Goal: Transaction & Acquisition: Book appointment/travel/reservation

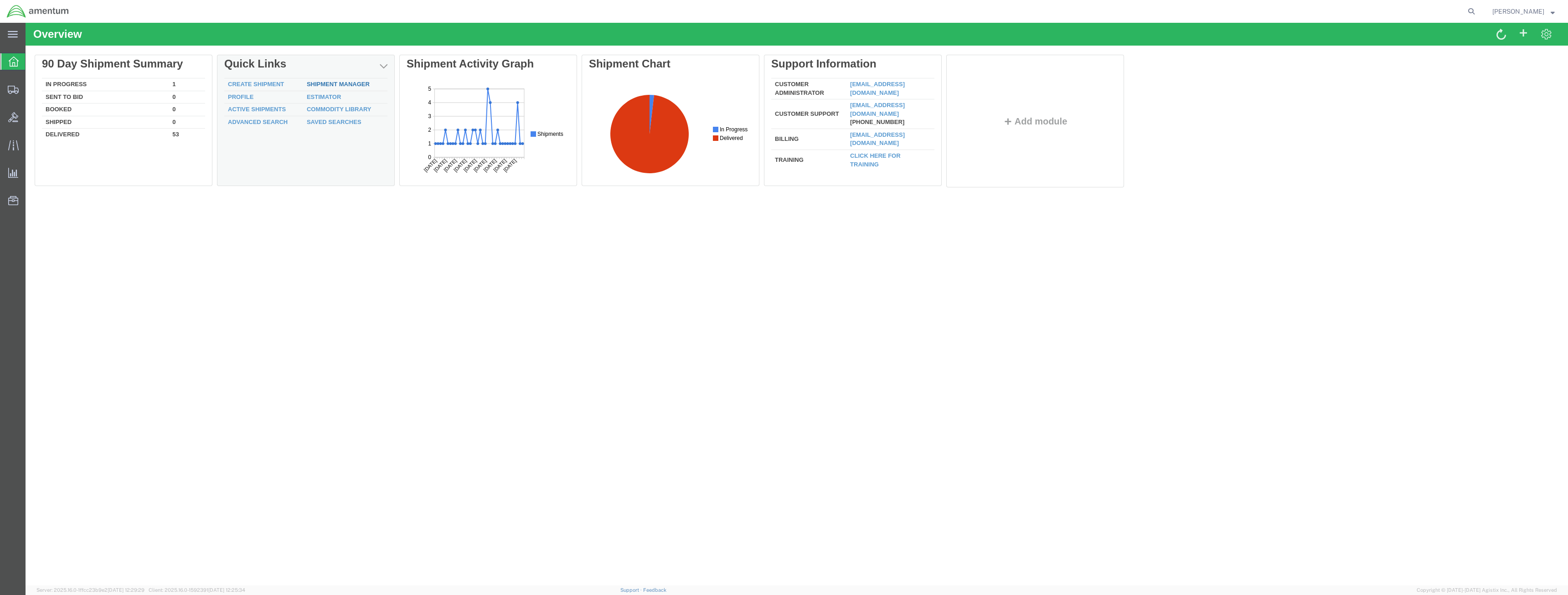
click at [340, 84] on link "Shipment Manager" at bounding box center [338, 84] width 63 height 7
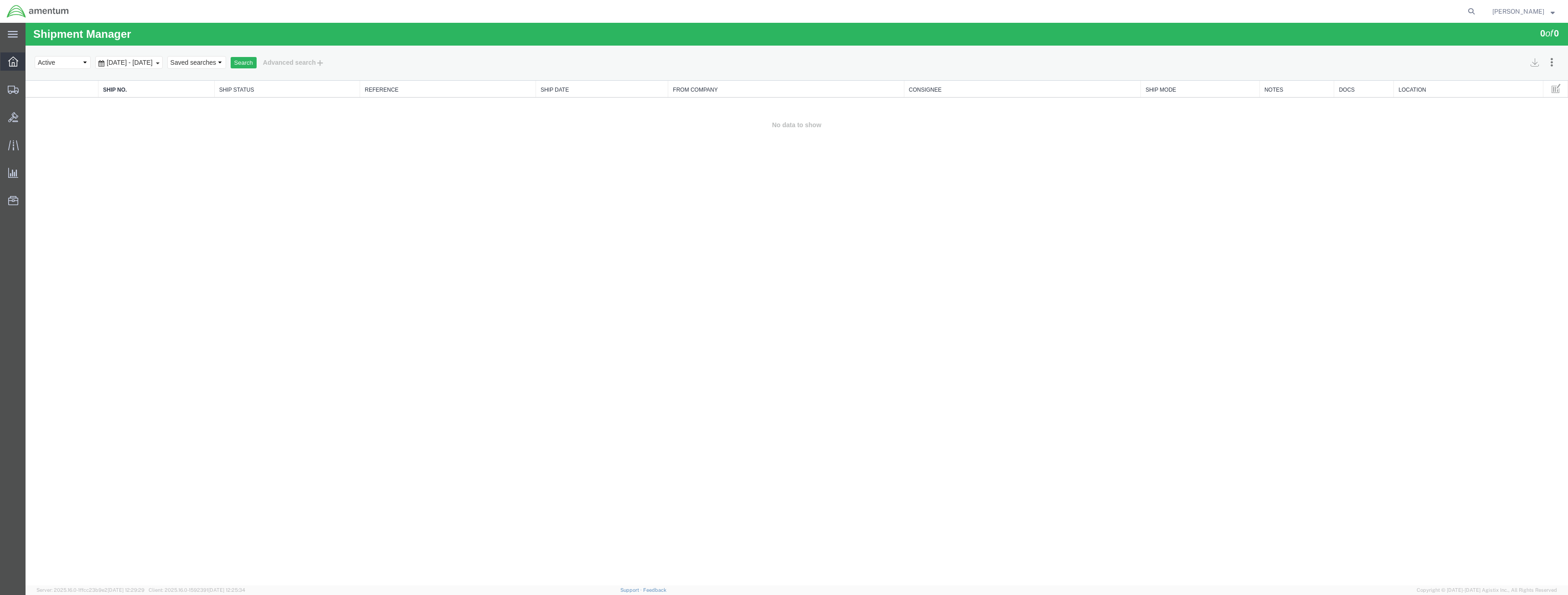
click at [16, 61] on icon at bounding box center [13, 62] width 10 height 10
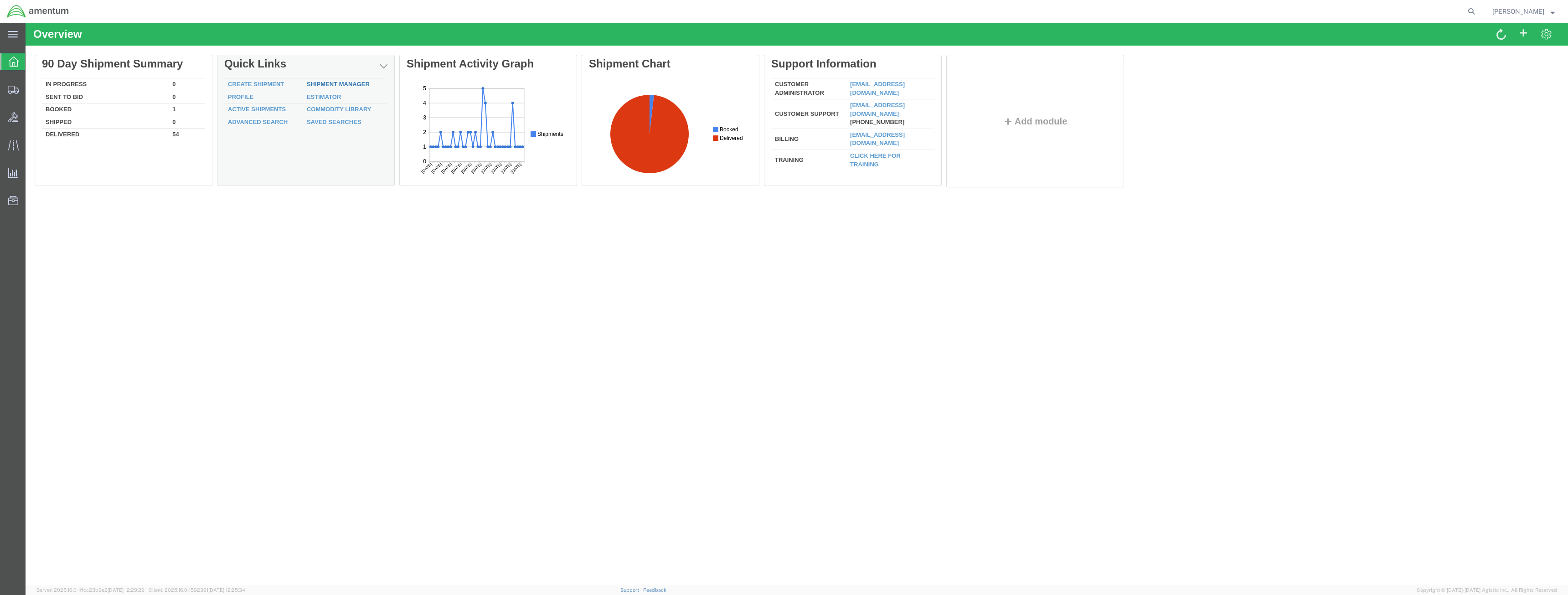
click at [329, 85] on link "Shipment Manager" at bounding box center [338, 84] width 63 height 7
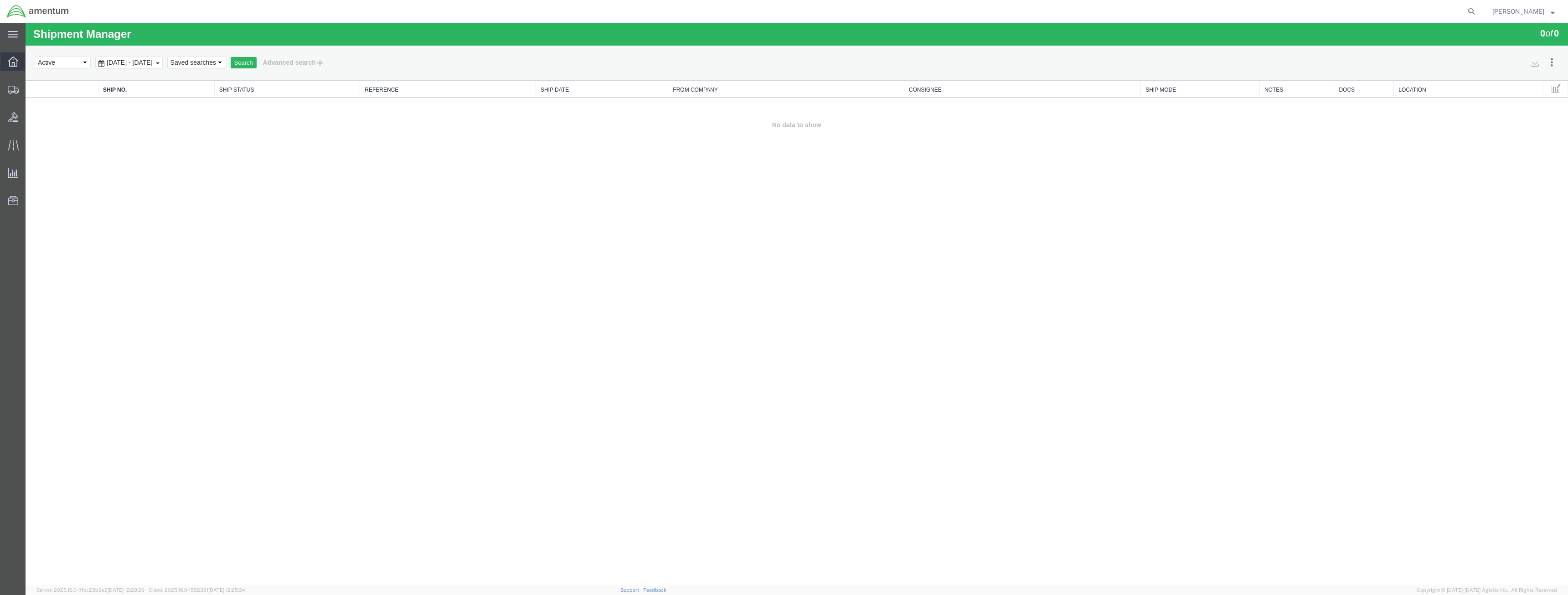
click at [11, 62] on icon at bounding box center [13, 62] width 10 height 10
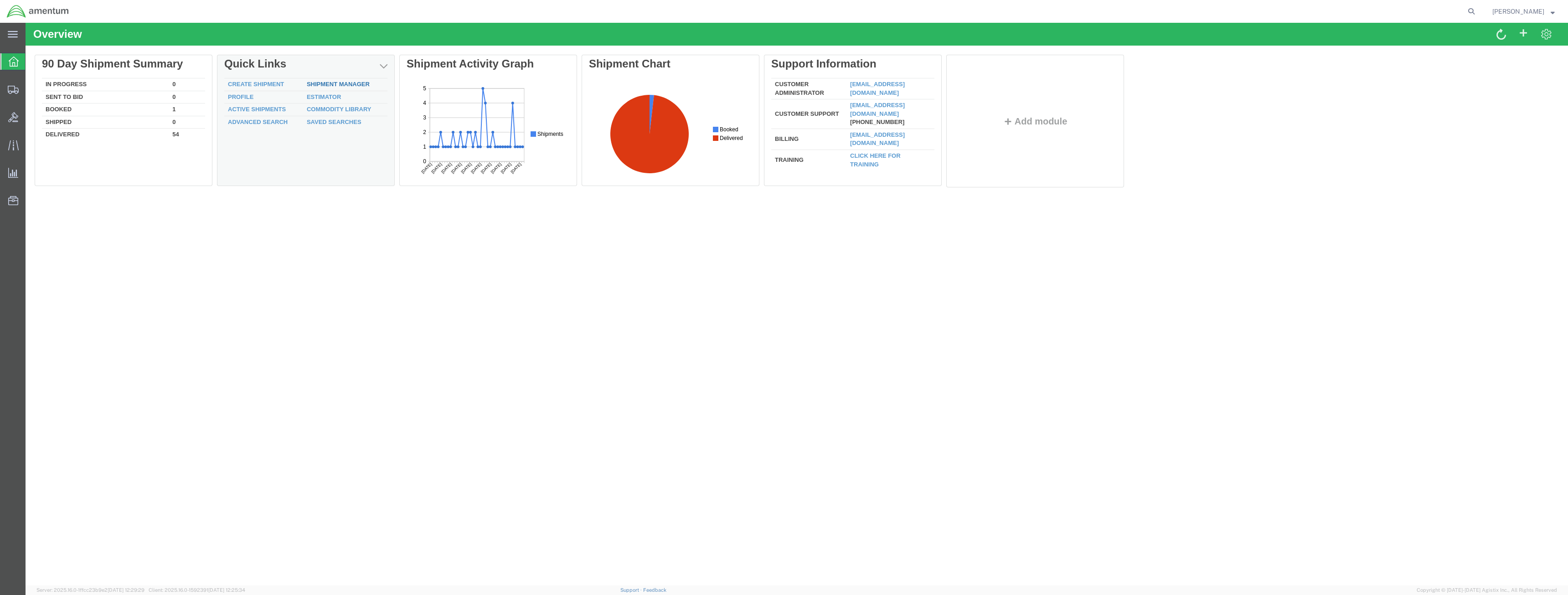
click at [326, 85] on link "Shipment Manager" at bounding box center [338, 84] width 63 height 7
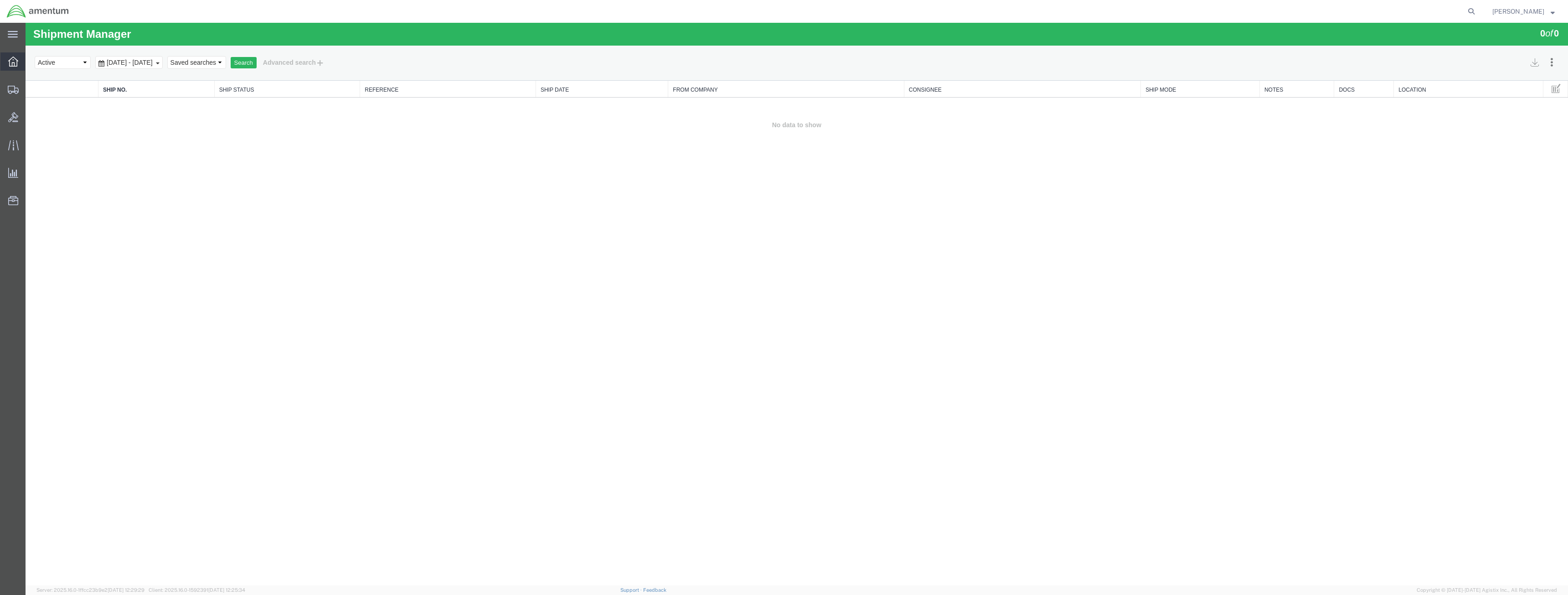
click at [15, 65] on icon at bounding box center [13, 62] width 10 height 10
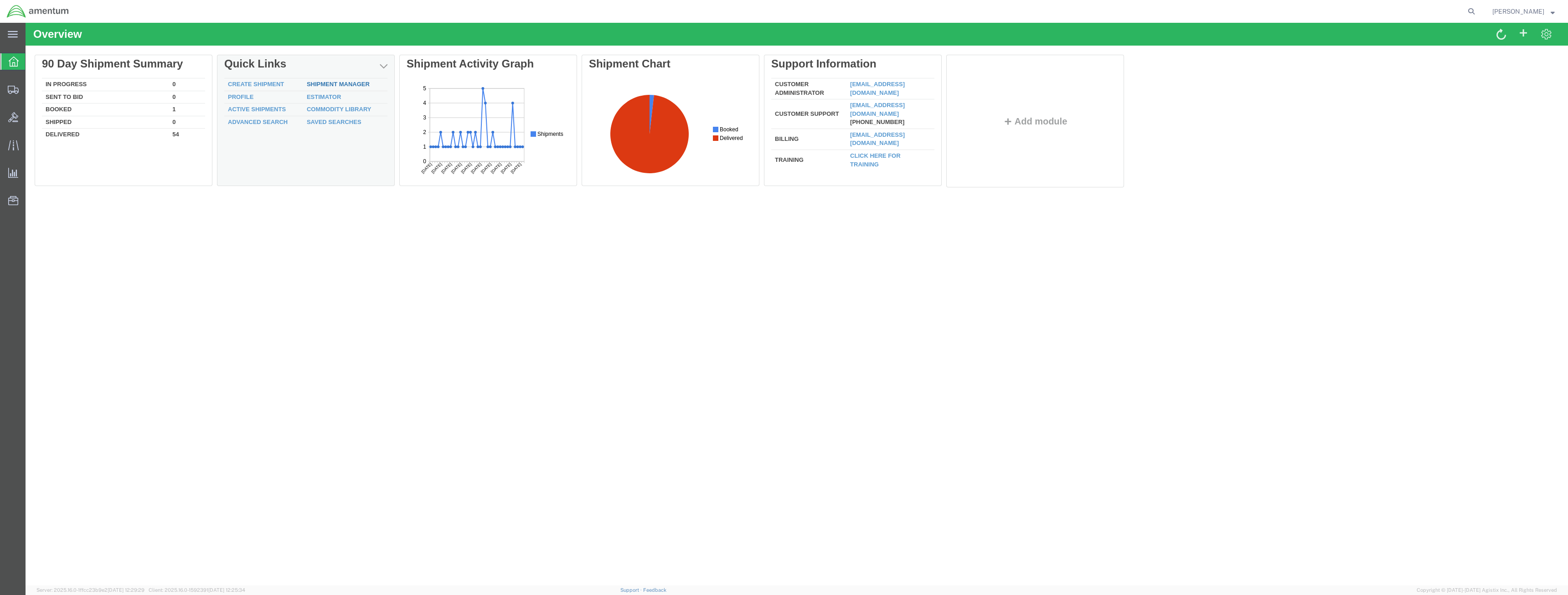
click at [337, 84] on link "Shipment Manager" at bounding box center [338, 84] width 63 height 7
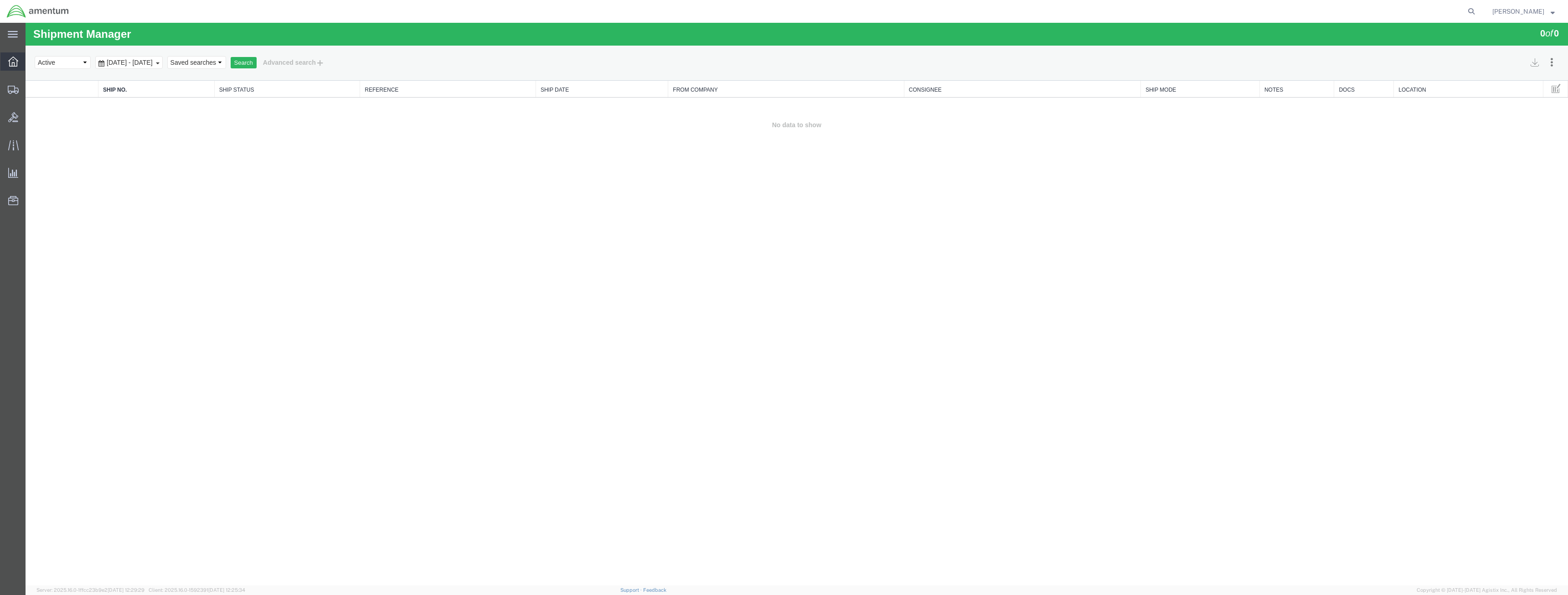
click at [17, 61] on icon at bounding box center [13, 62] width 10 height 10
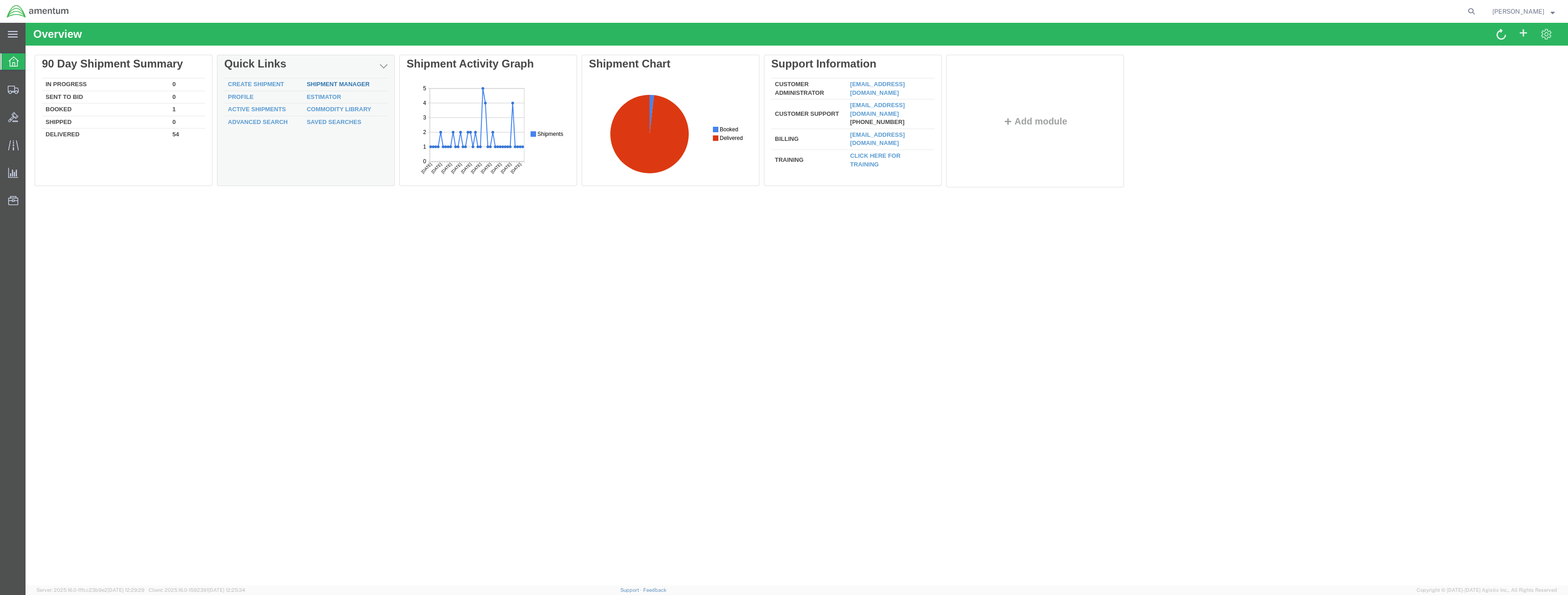
click at [327, 81] on link "Shipment Manager" at bounding box center [338, 84] width 63 height 7
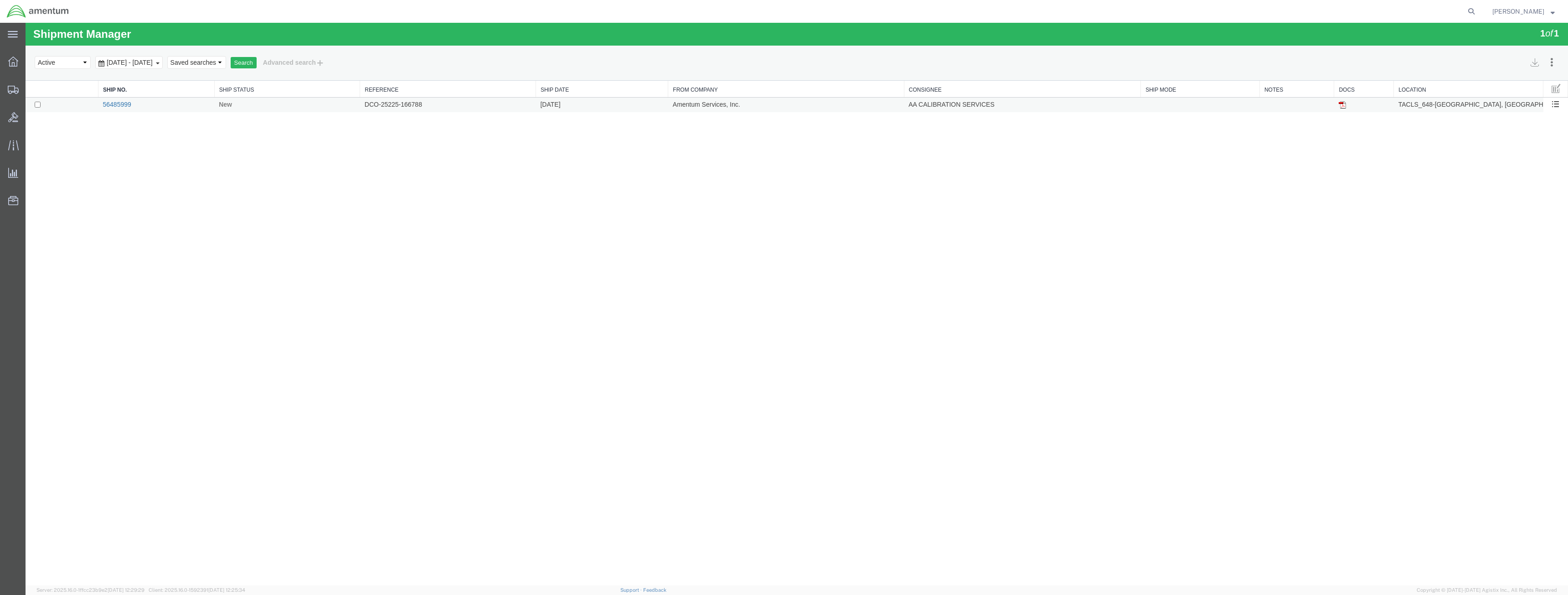
click at [123, 104] on link "56485999" at bounding box center [116, 104] width 28 height 7
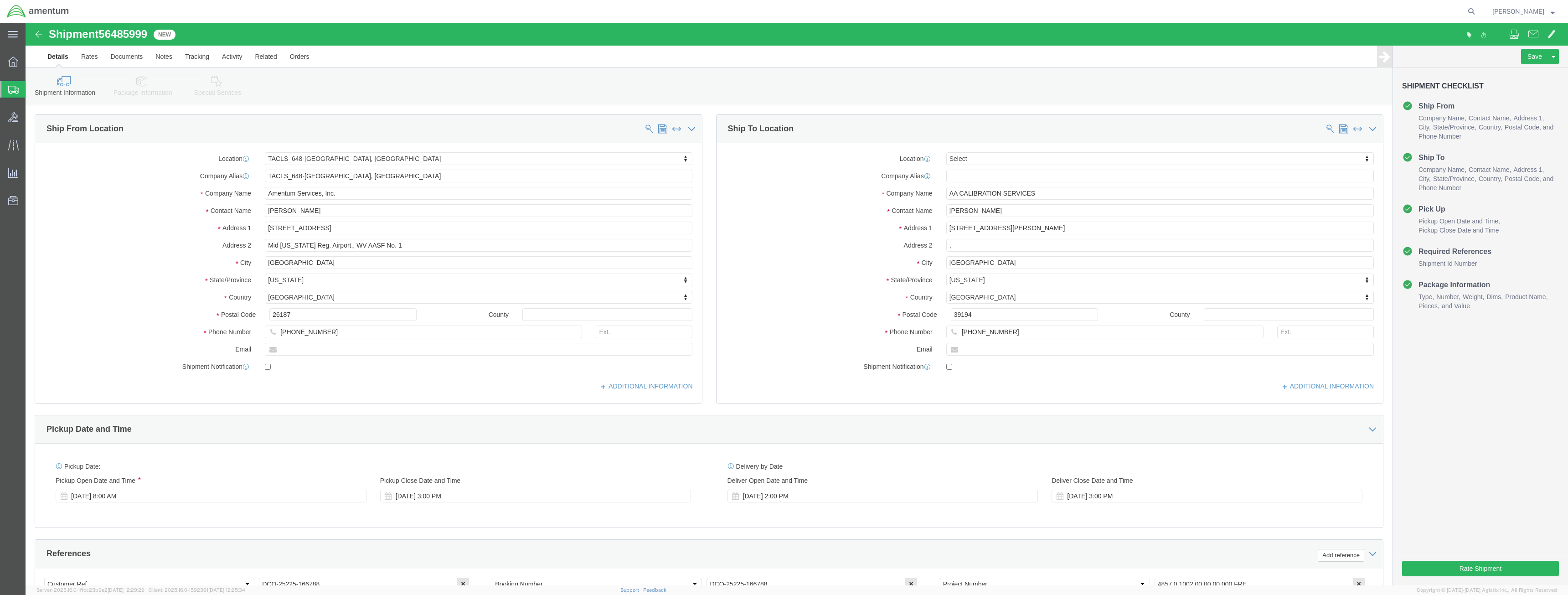
select select "42723"
select select
click button "Rate Shipment"
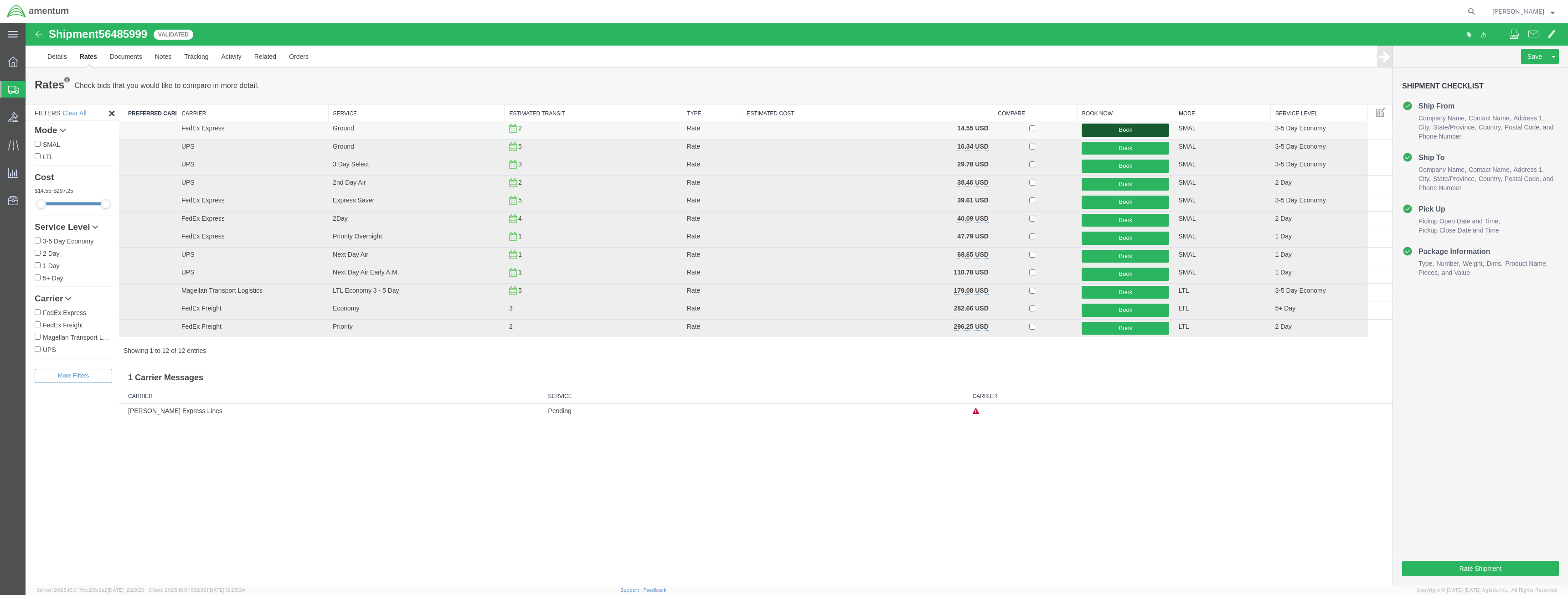
click at [1129, 129] on button "Book" at bounding box center [1125, 130] width 88 height 13
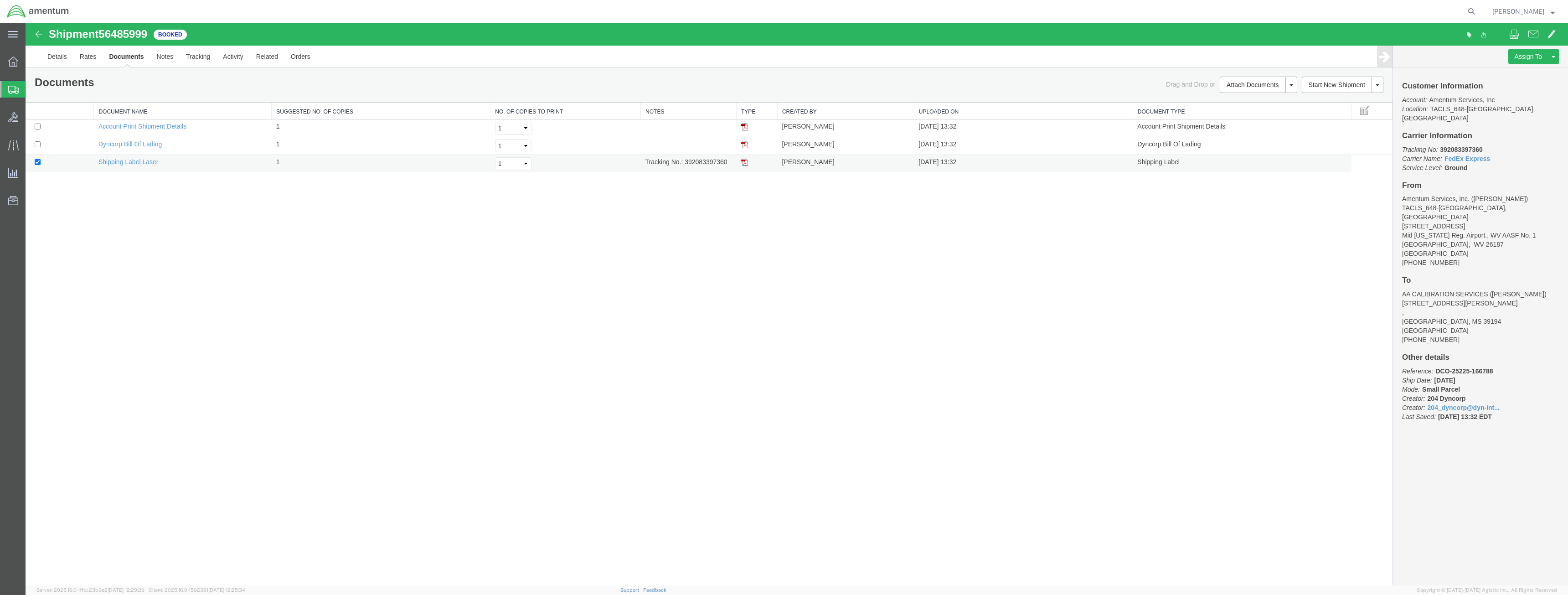
click at [741, 163] on img at bounding box center [744, 163] width 7 height 7
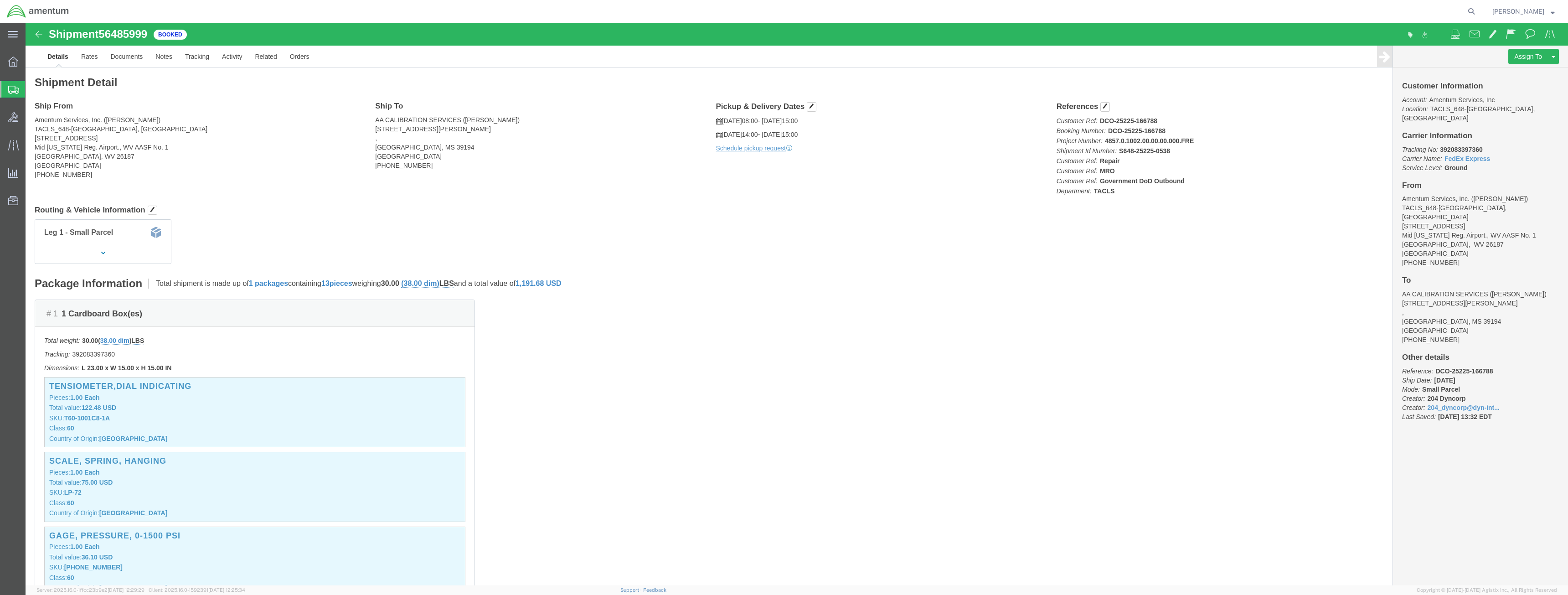
click link "Details"
click link "Schedule pickup request"
click at [10, 62] on icon at bounding box center [13, 62] width 10 height 10
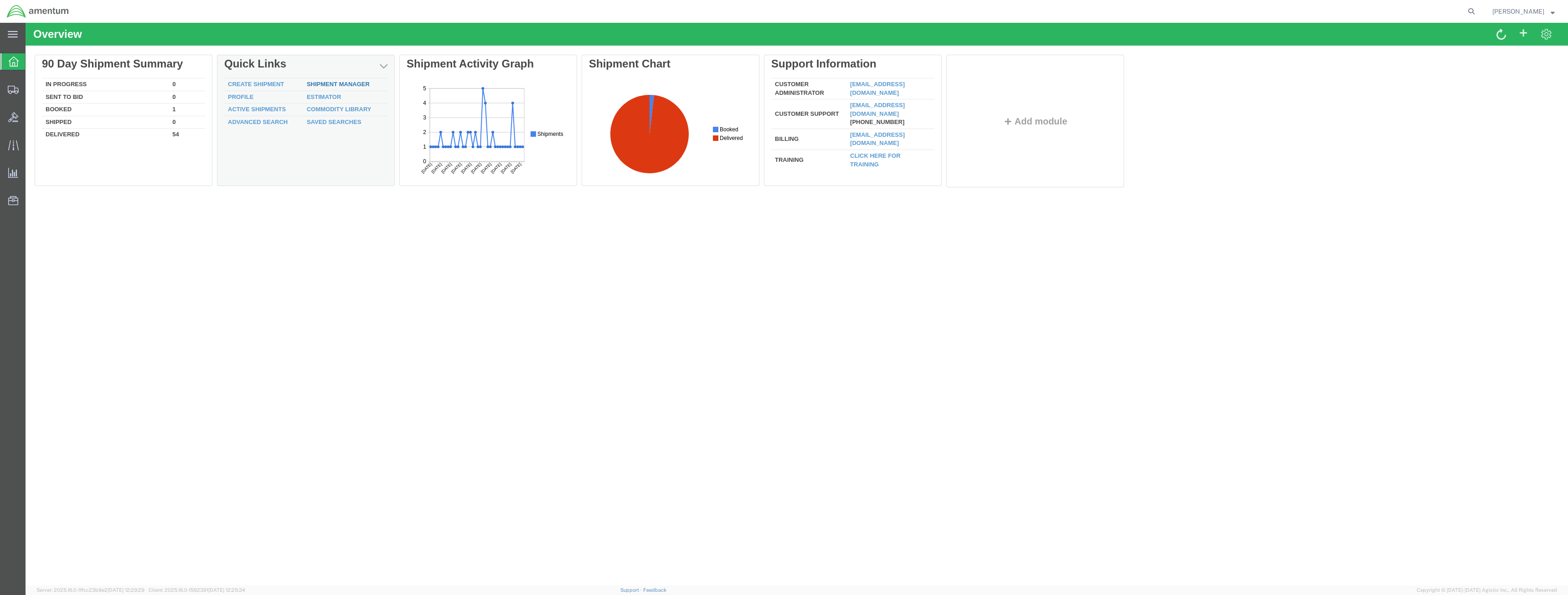
click at [326, 82] on link "Shipment Manager" at bounding box center [338, 84] width 63 height 7
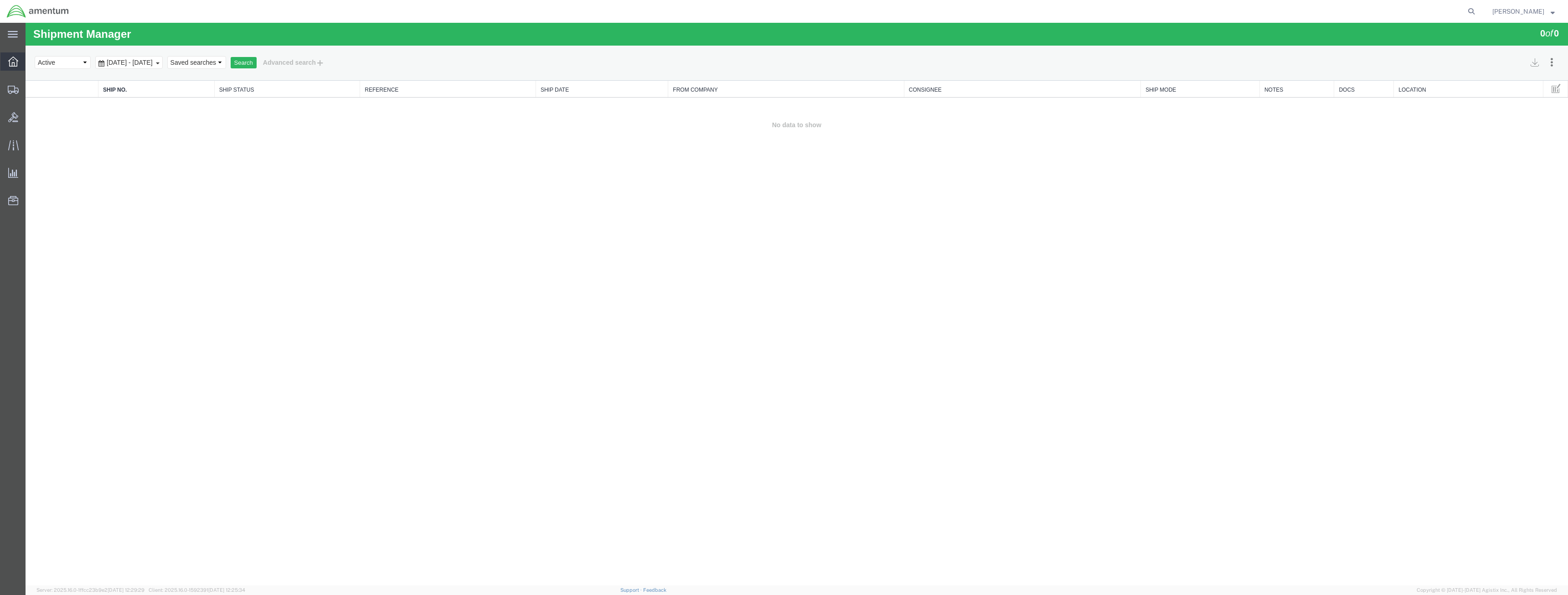
click at [14, 62] on icon at bounding box center [13, 62] width 10 height 10
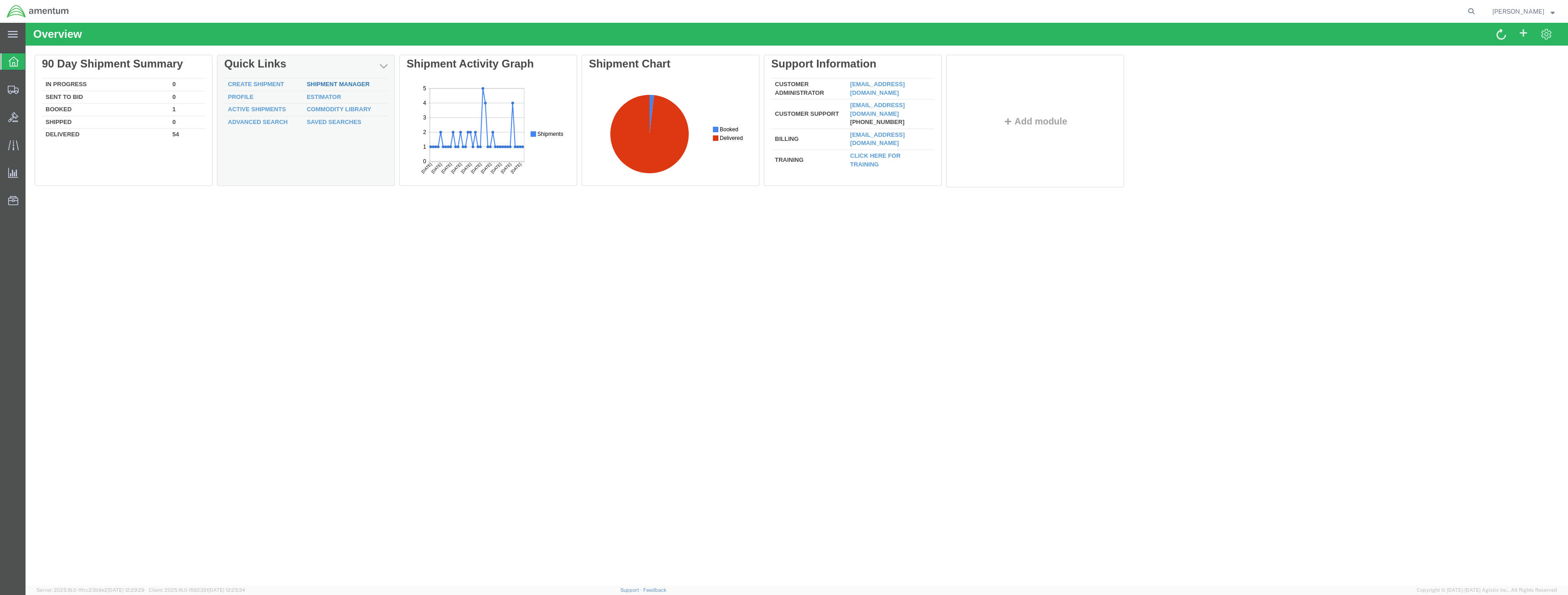
click at [324, 85] on link "Shipment Manager" at bounding box center [338, 84] width 63 height 7
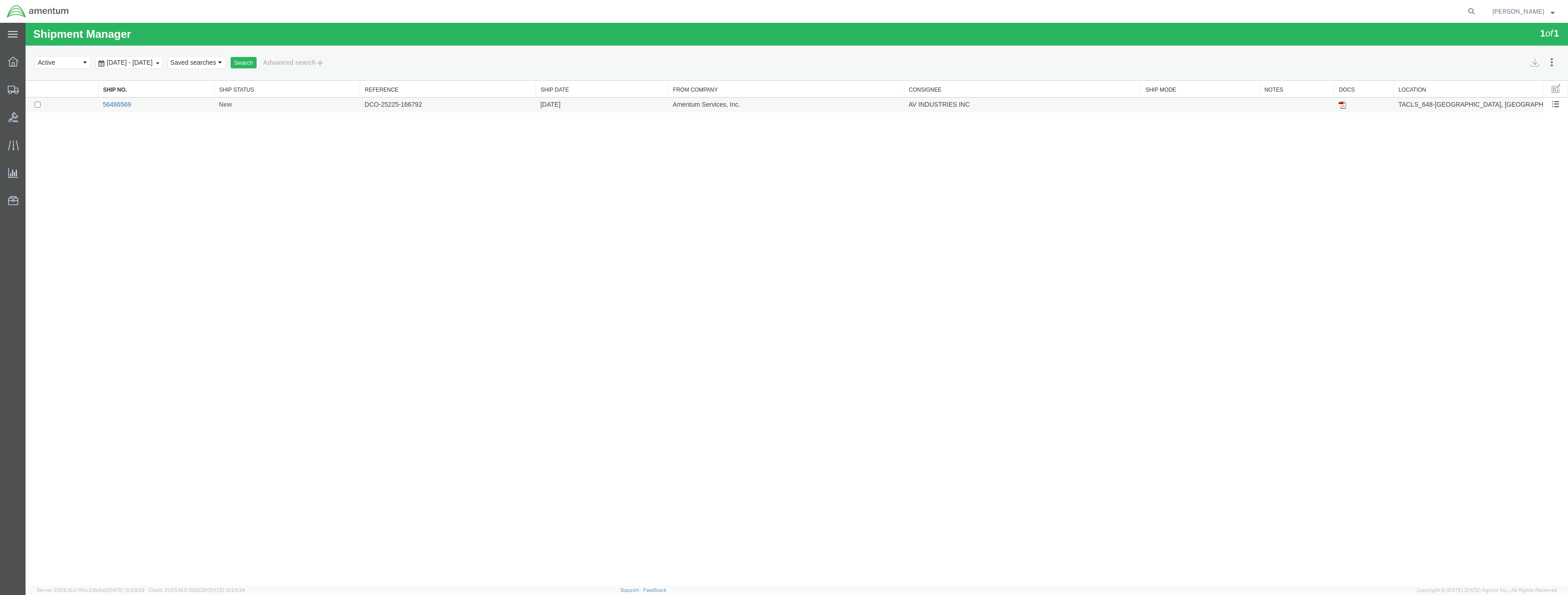
click at [127, 105] on link "56486569" at bounding box center [116, 104] width 28 height 7
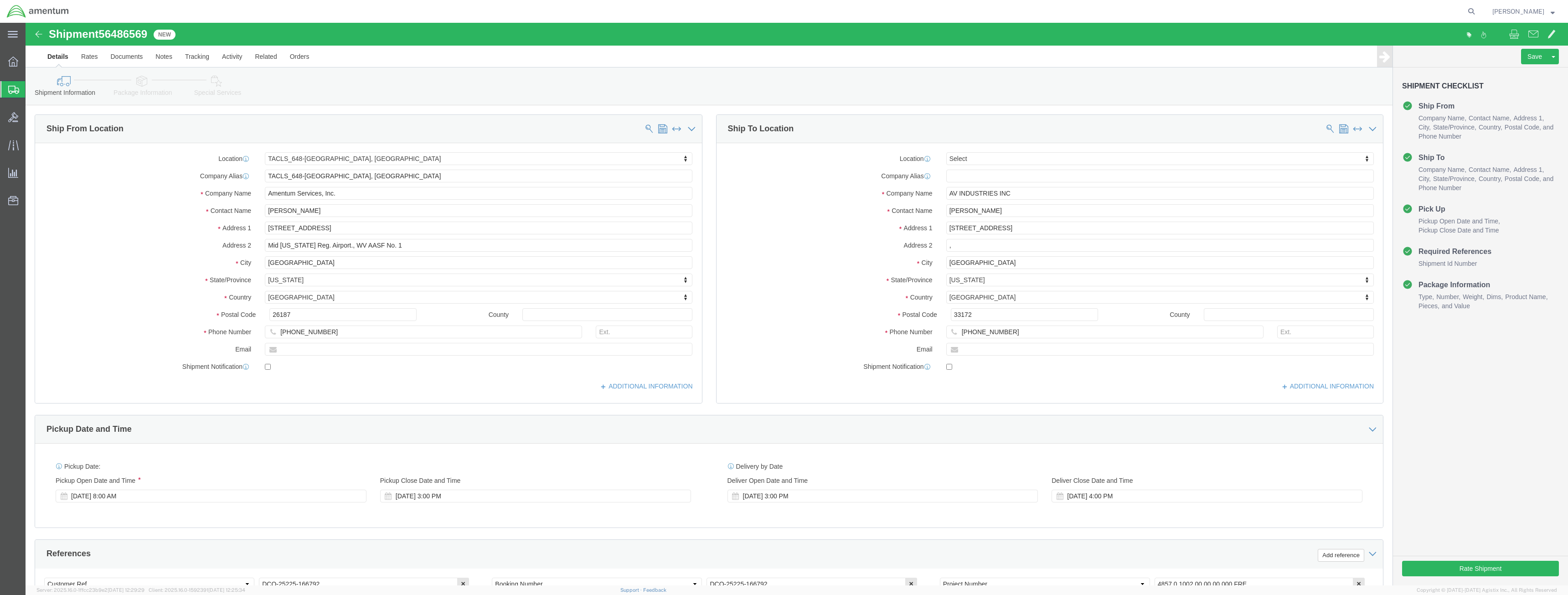
select select "42723"
select select
click button "Rate Shipment"
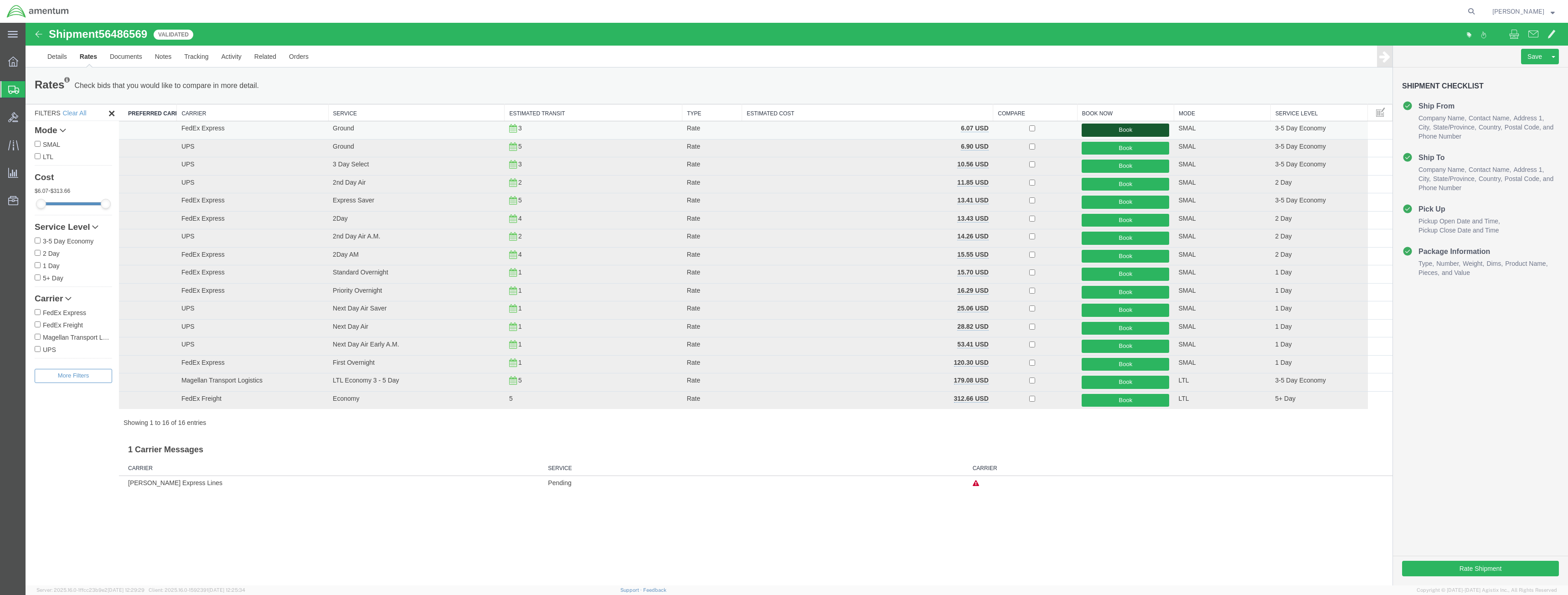
click at [1113, 131] on button "Book" at bounding box center [1125, 130] width 88 height 13
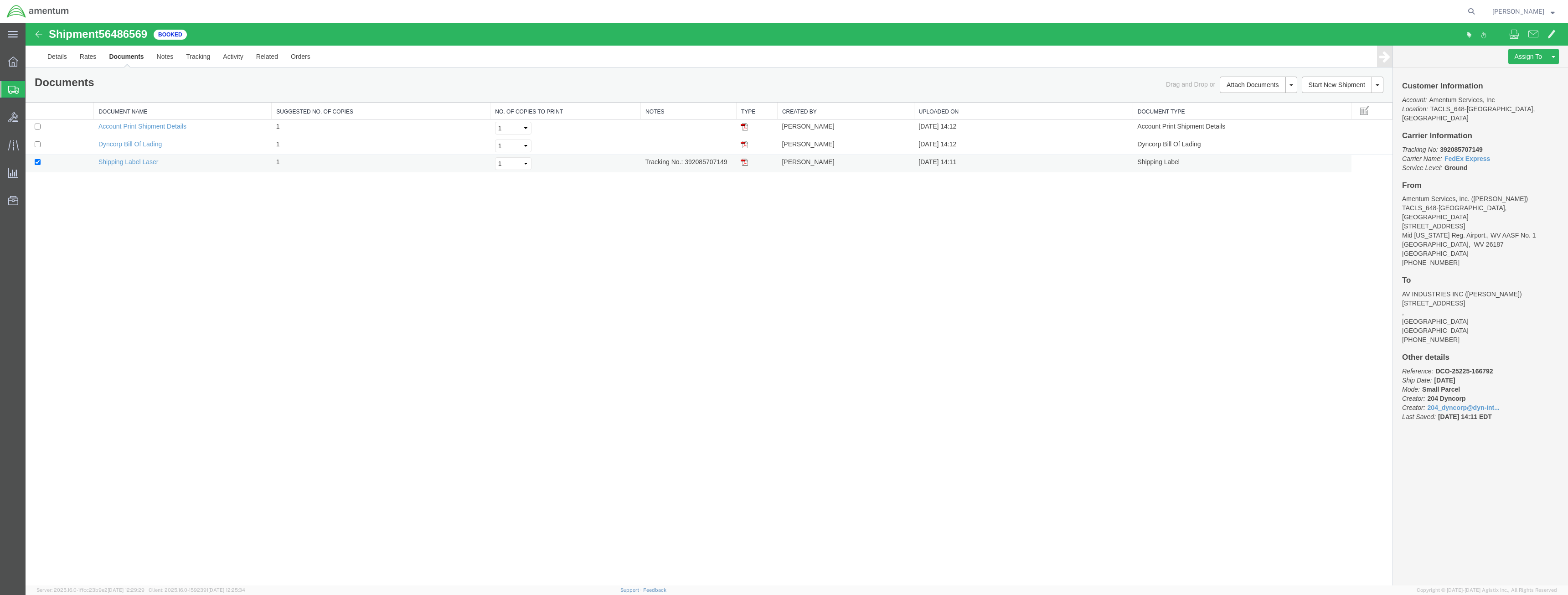
click at [744, 163] on img at bounding box center [744, 163] width 7 height 7
click at [11, 60] on icon at bounding box center [13, 62] width 10 height 10
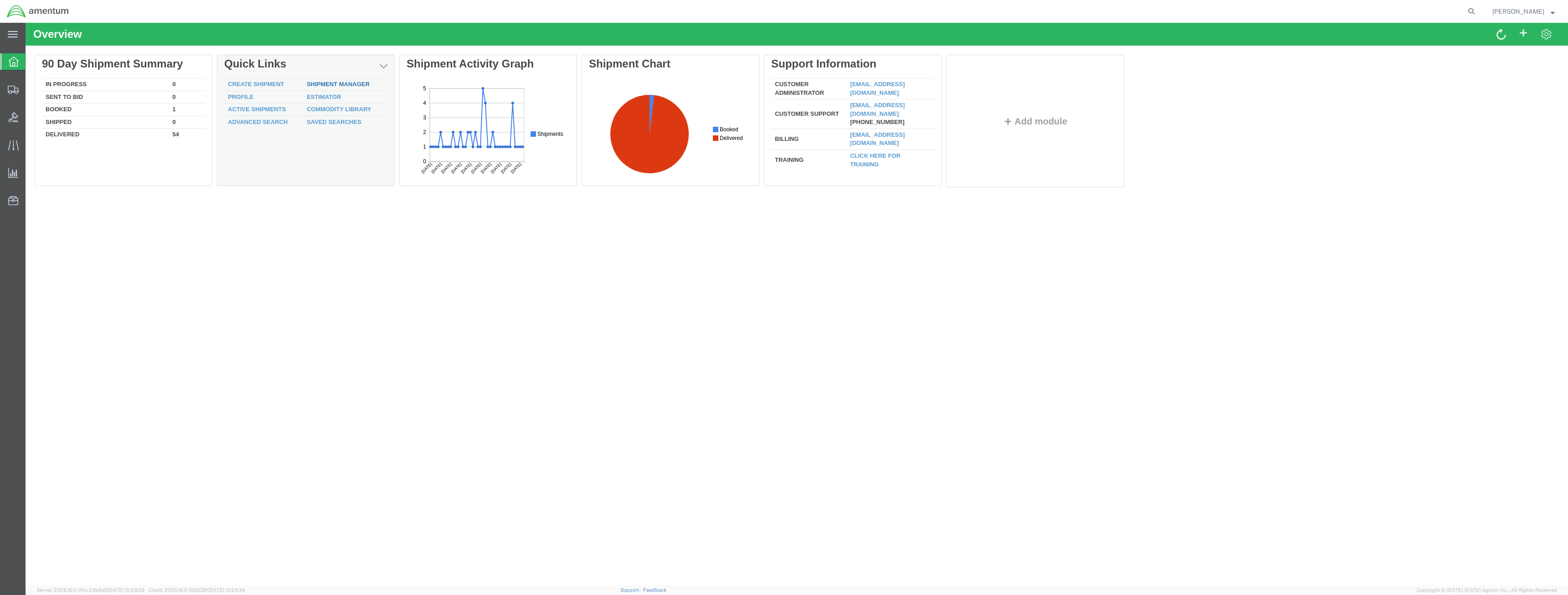
click at [346, 85] on link "Shipment Manager" at bounding box center [338, 84] width 63 height 7
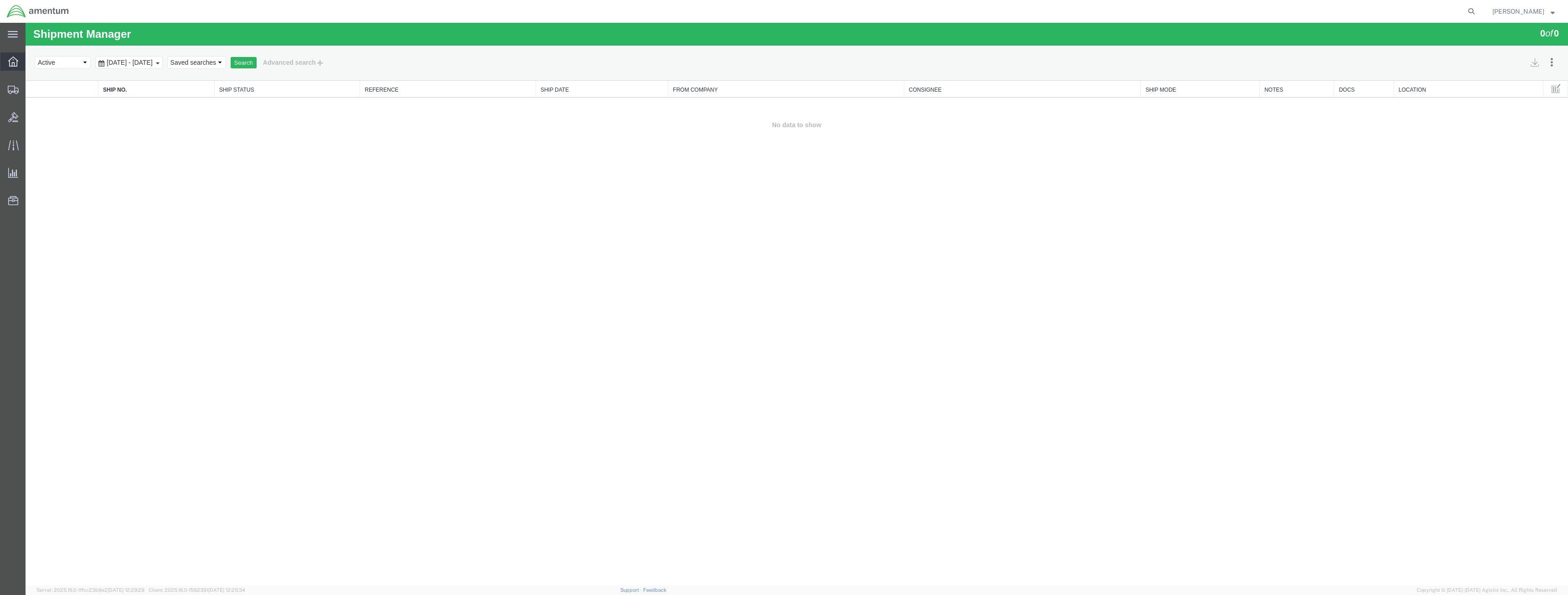
click at [10, 60] on icon at bounding box center [13, 62] width 10 height 10
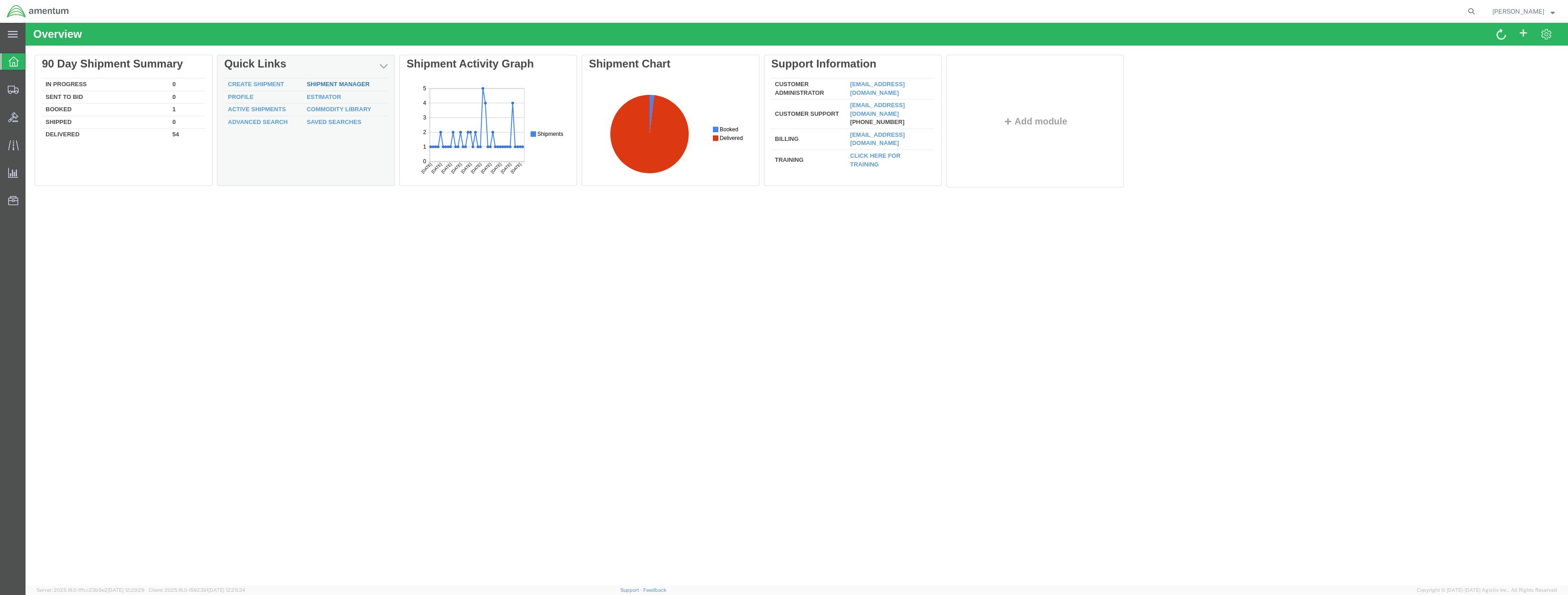
click at [327, 83] on link "Shipment Manager" at bounding box center [338, 84] width 63 height 7
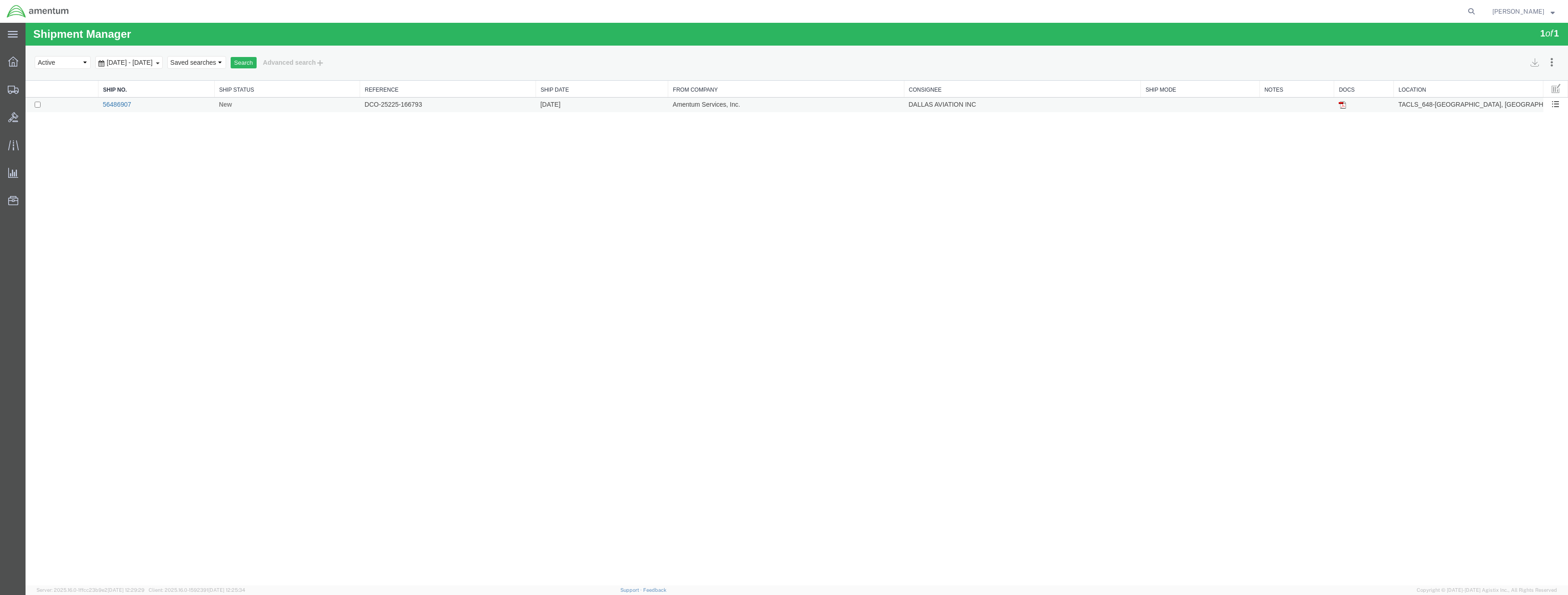
click at [127, 107] on link "56486907" at bounding box center [116, 104] width 28 height 7
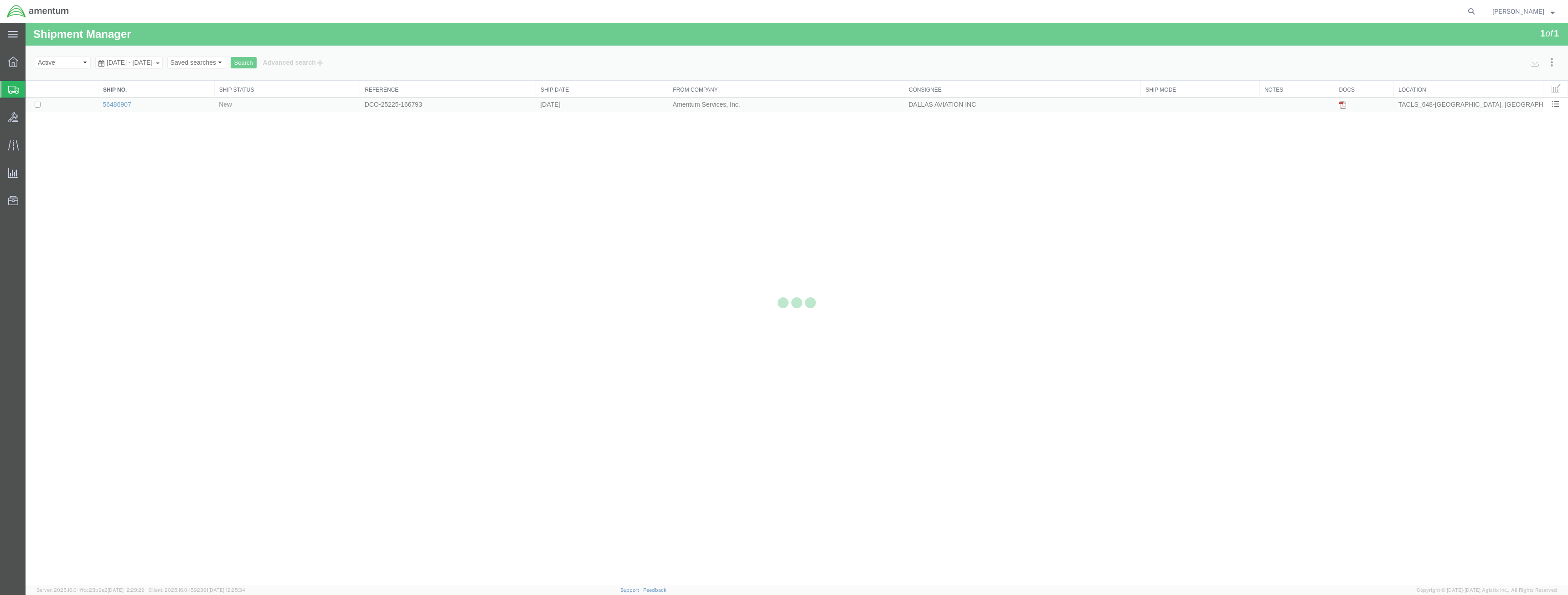
select select "42723"
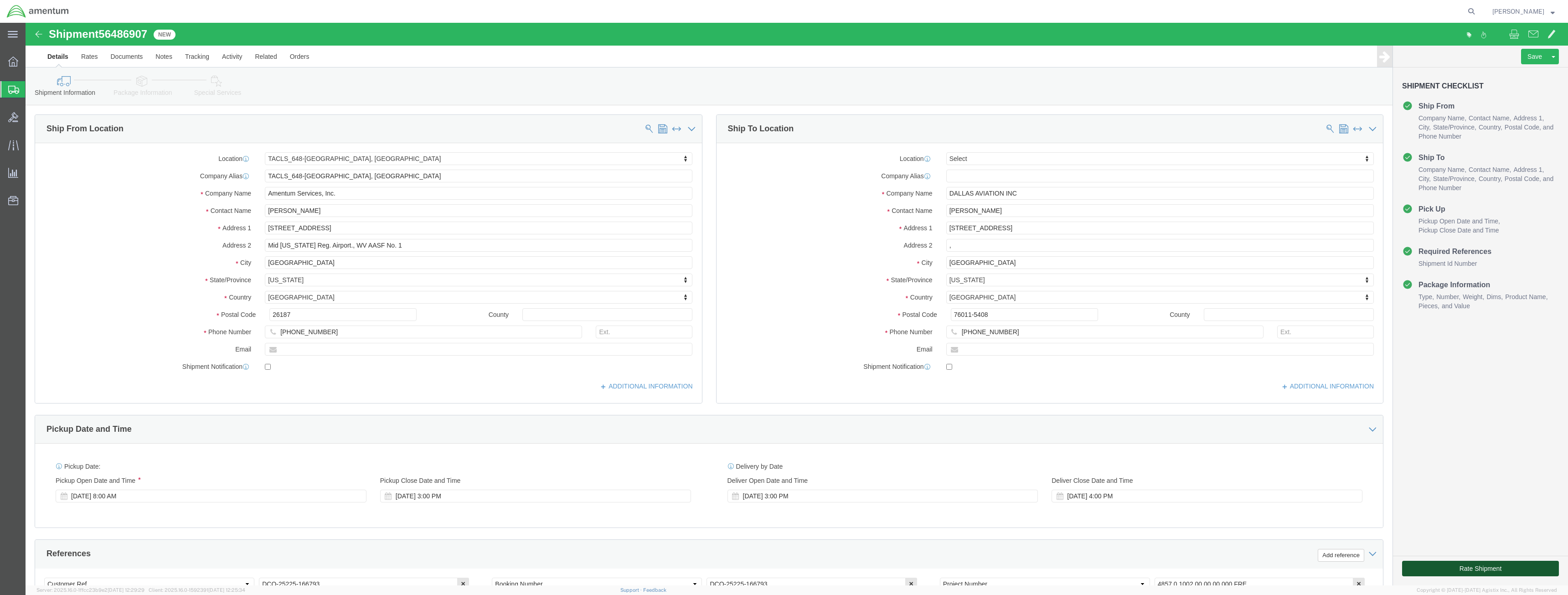
click button "Rate Shipment"
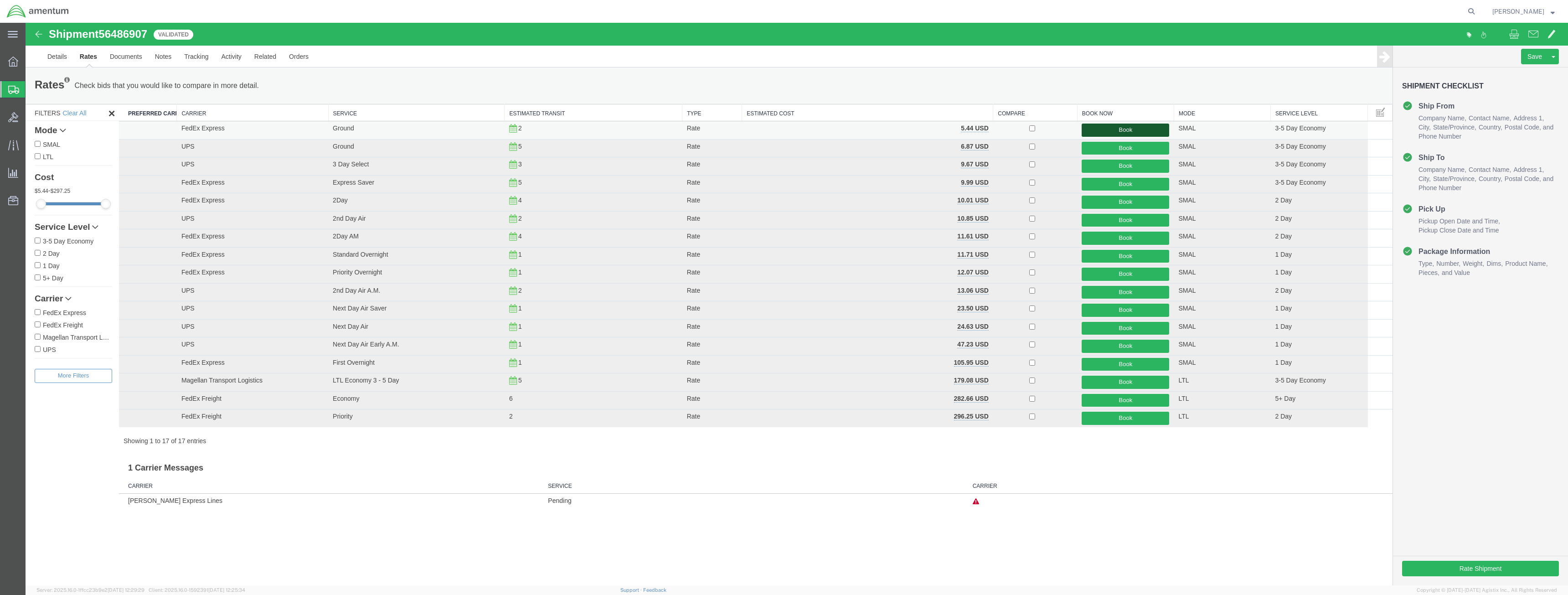
click at [1123, 127] on button "Book" at bounding box center [1125, 130] width 88 height 13
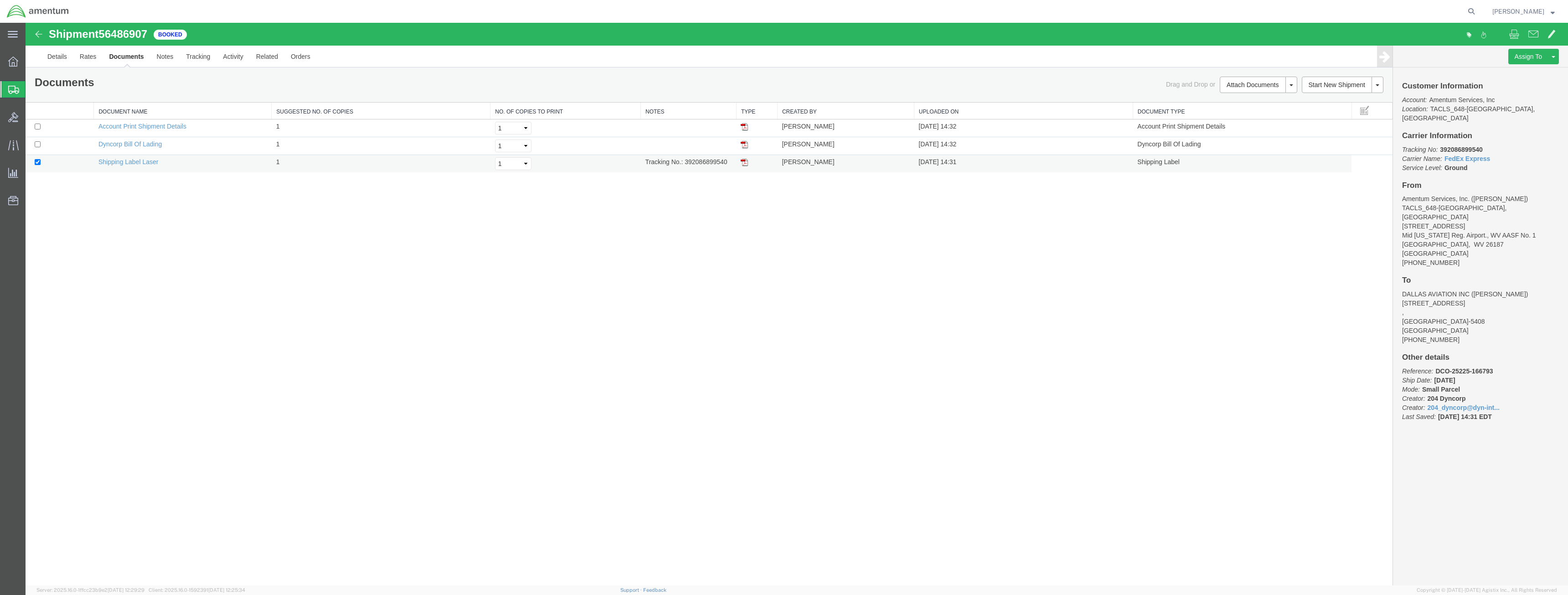
click at [745, 161] on img at bounding box center [744, 163] width 7 height 7
